Goal: Check status: Check status

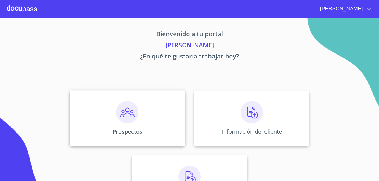
click at [134, 118] on img at bounding box center [127, 112] width 22 height 22
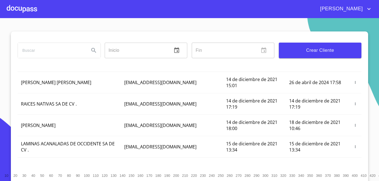
click at [21, 3] on div at bounding box center [22, 9] width 30 height 18
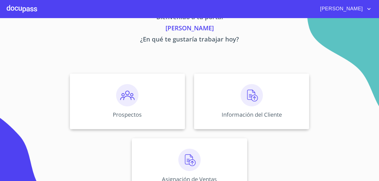
scroll to position [34, 0]
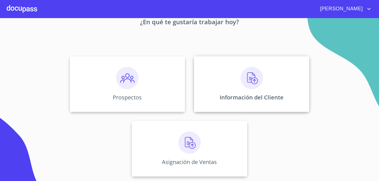
click at [248, 82] on img at bounding box center [252, 78] width 22 height 22
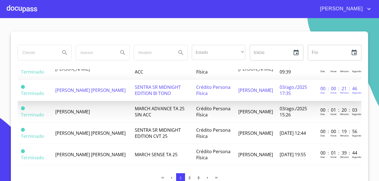
scroll to position [307, 0]
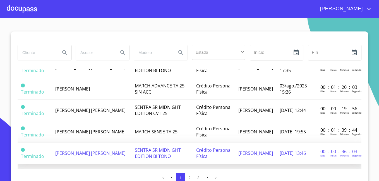
click at [113, 148] on td "[PERSON_NAME] [PERSON_NAME]" at bounding box center [92, 153] width 80 height 21
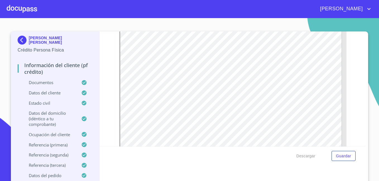
scroll to position [279, 0]
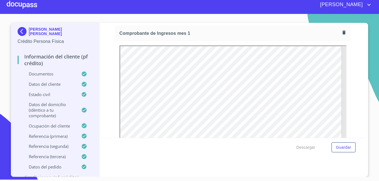
scroll to position [419, 0]
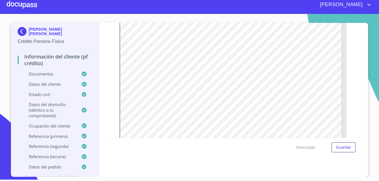
scroll to position [234, 0]
